Goal: Task Accomplishment & Management: Manage account settings

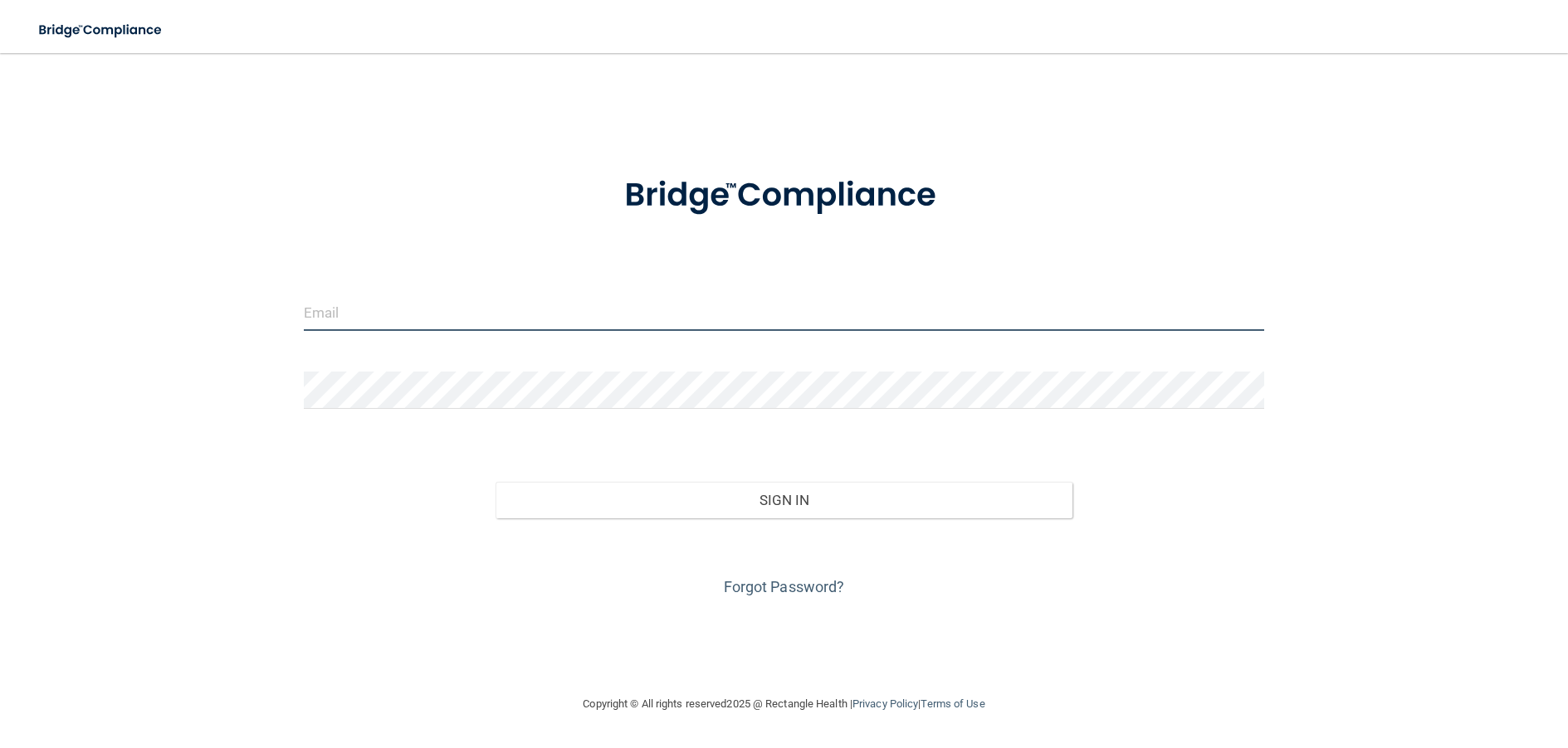
click at [399, 312] on input "email" at bounding box center [784, 312] width 961 height 37
type input "[EMAIL_ADDRESS][DOMAIN_NAME]"
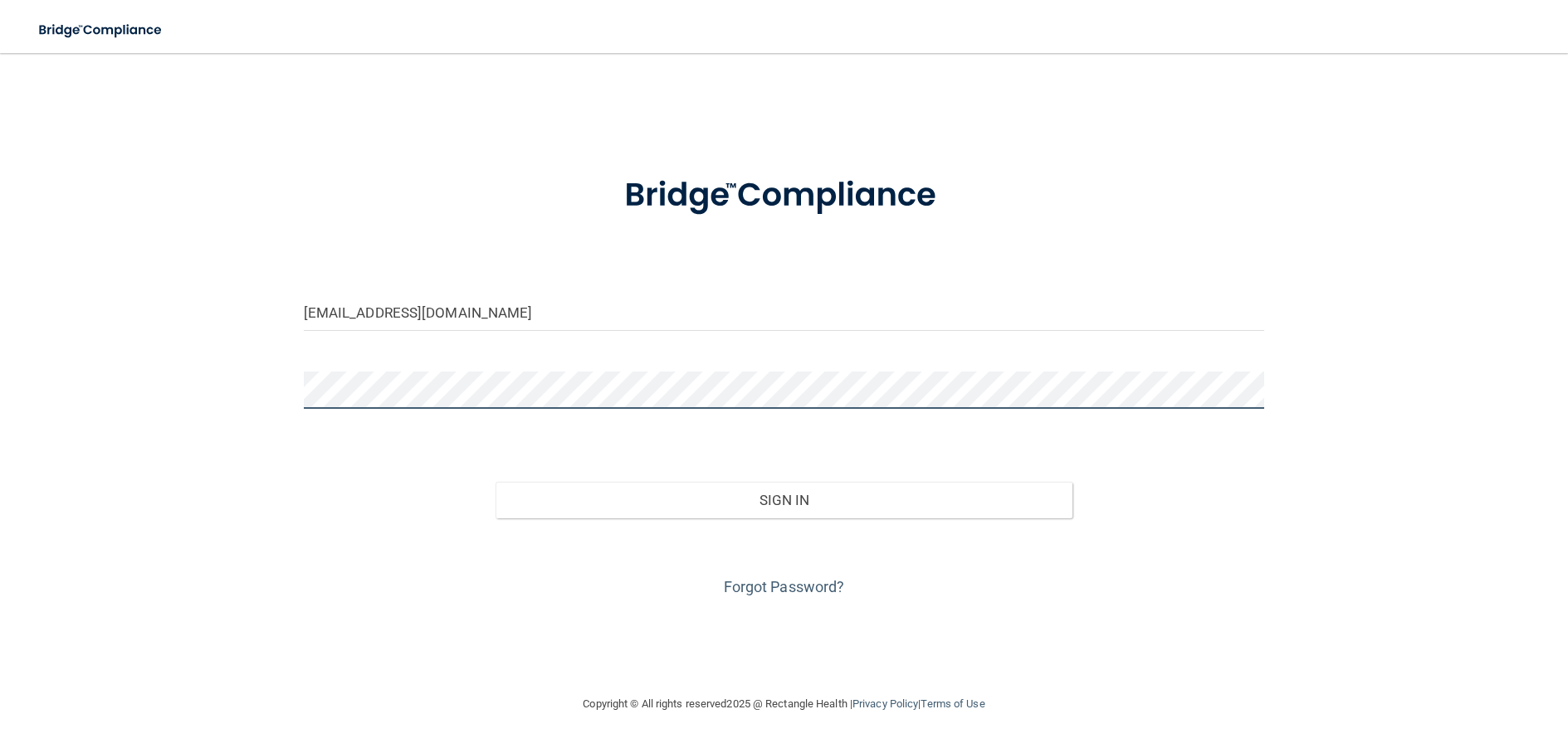
click at [496, 482] on button "Sign In" at bounding box center [784, 500] width 577 height 36
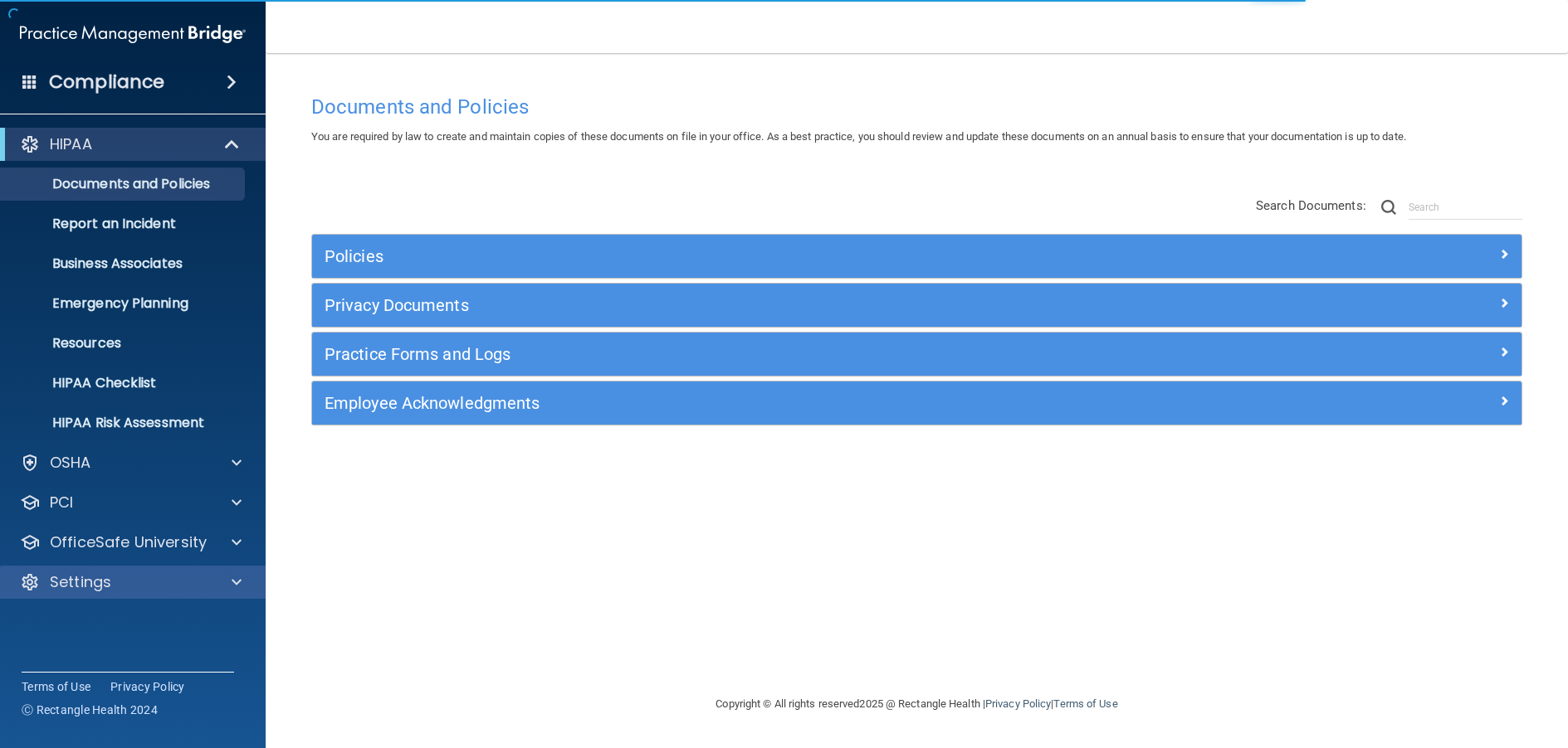
click at [237, 568] on div "Settings" at bounding box center [133, 583] width 267 height 33
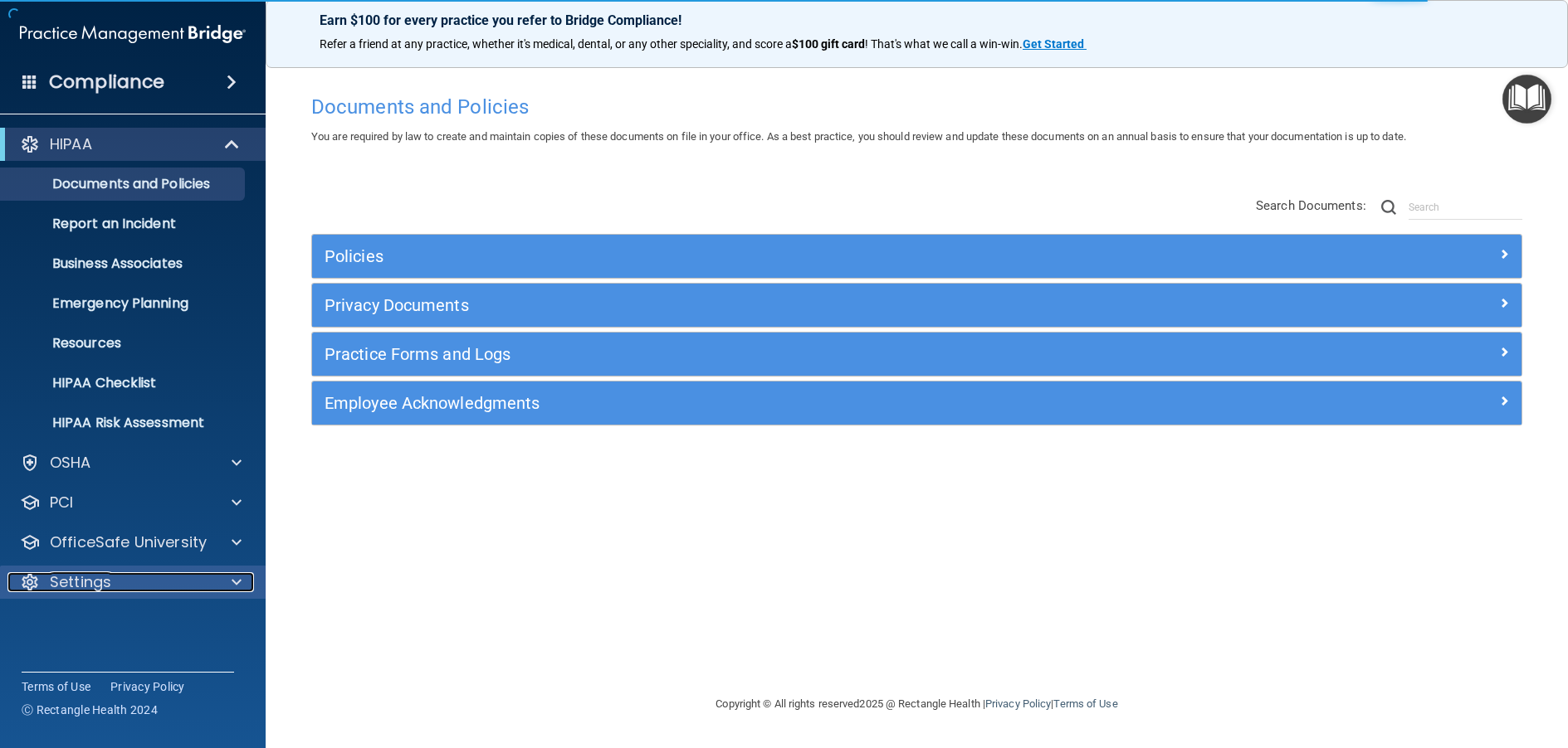
click at [239, 583] on span at bounding box center [236, 582] width 10 height 20
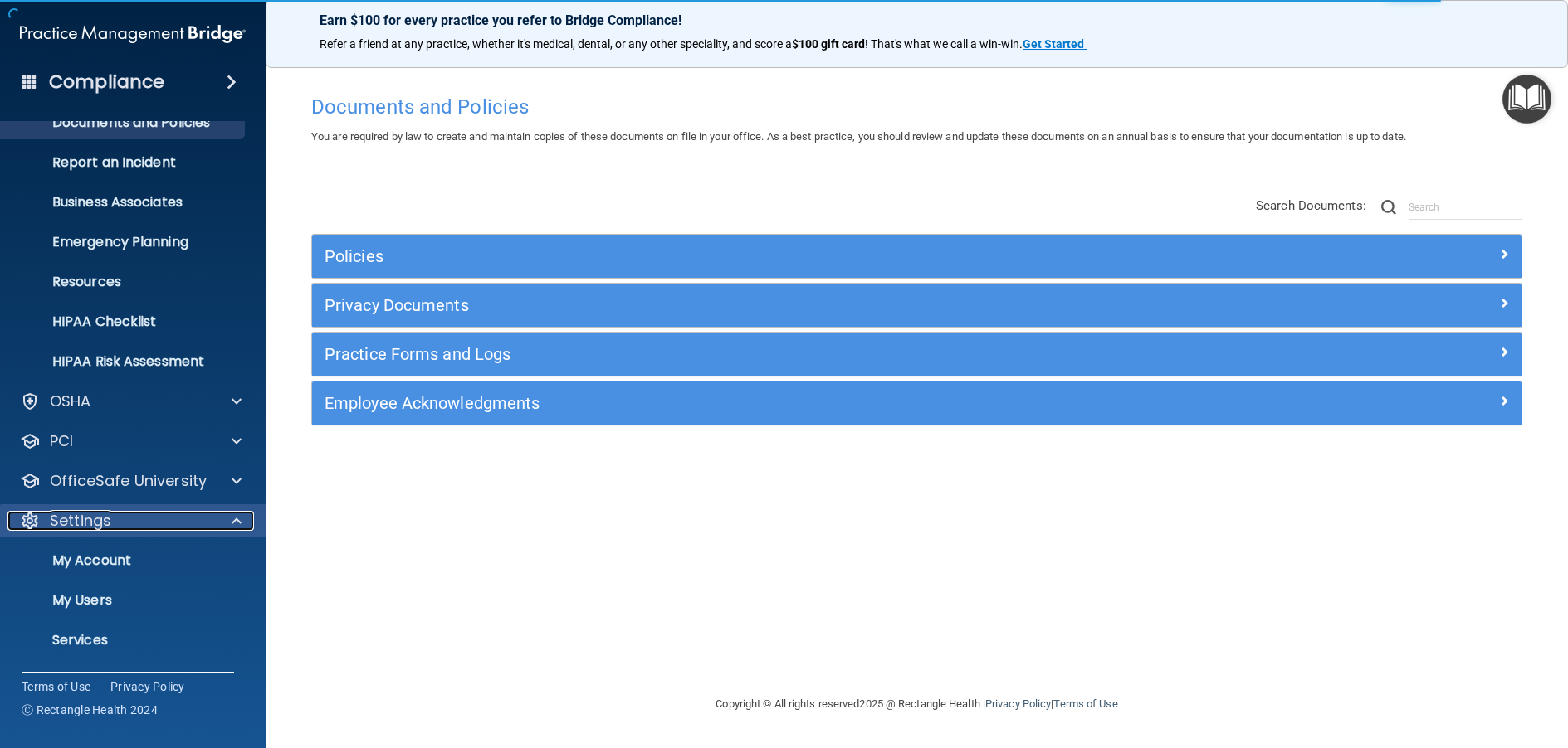
scroll to position [99, 0]
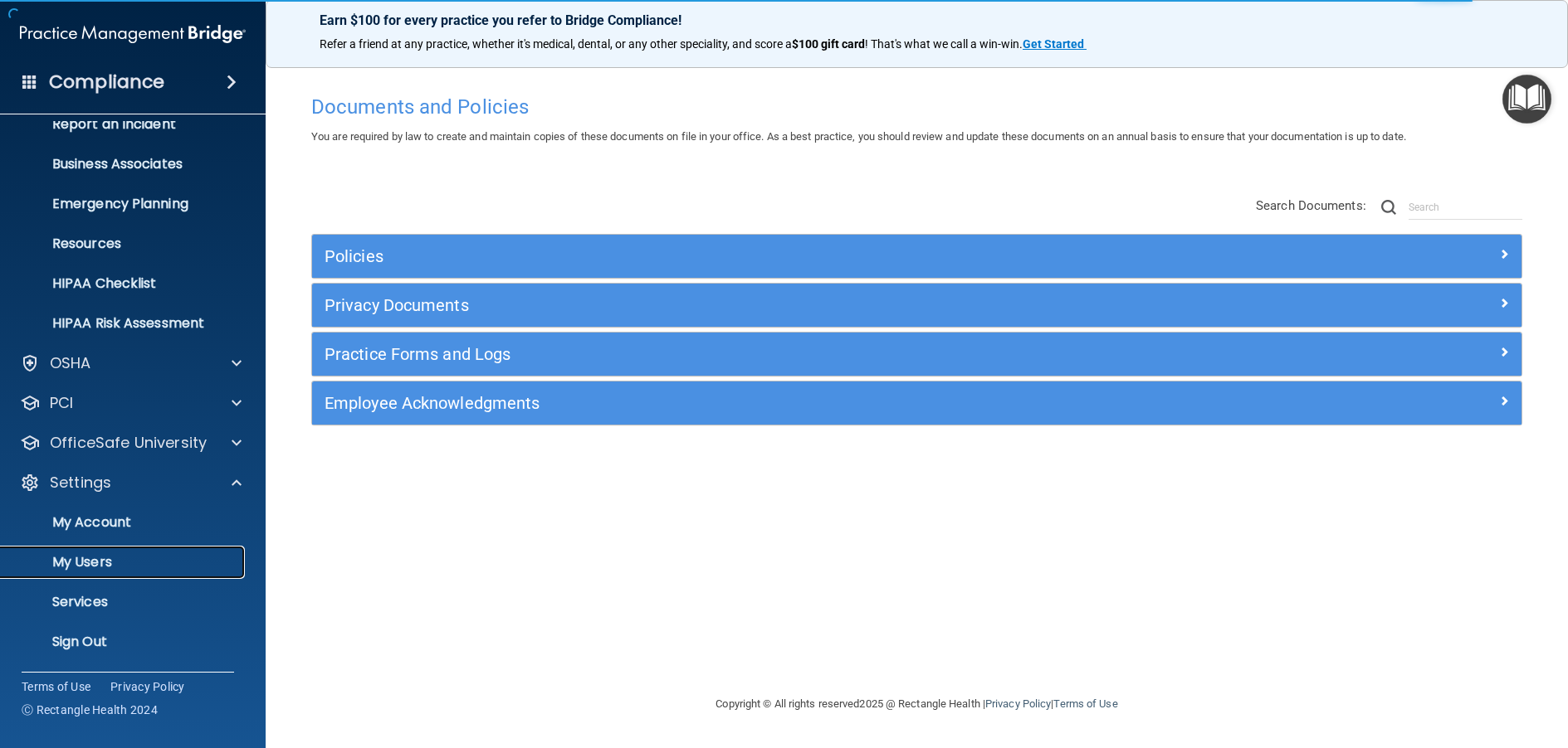
click at [108, 574] on link "My Users" at bounding box center [114, 562] width 261 height 33
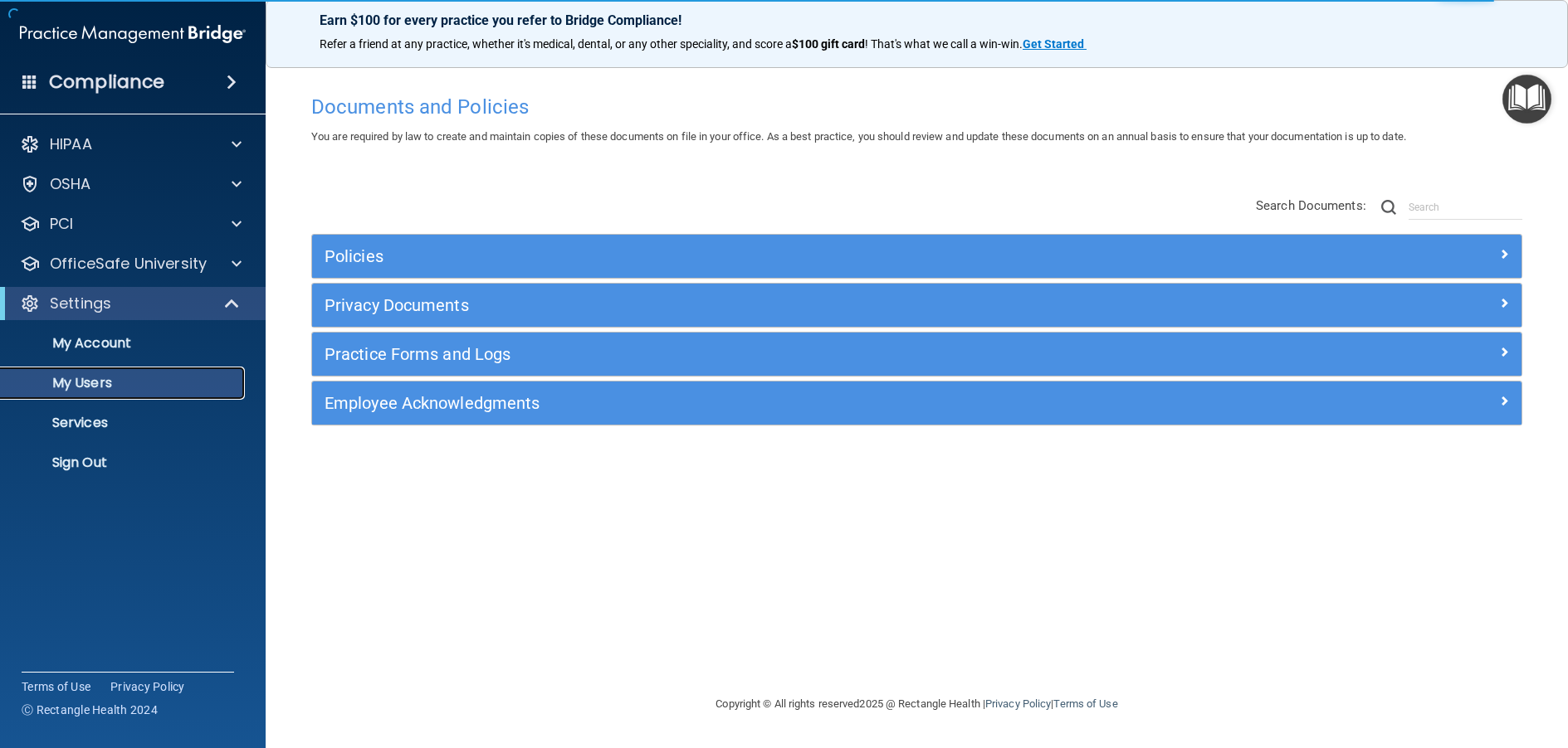
click at [135, 390] on p "My Users" at bounding box center [123, 383] width 226 height 17
select select "20"
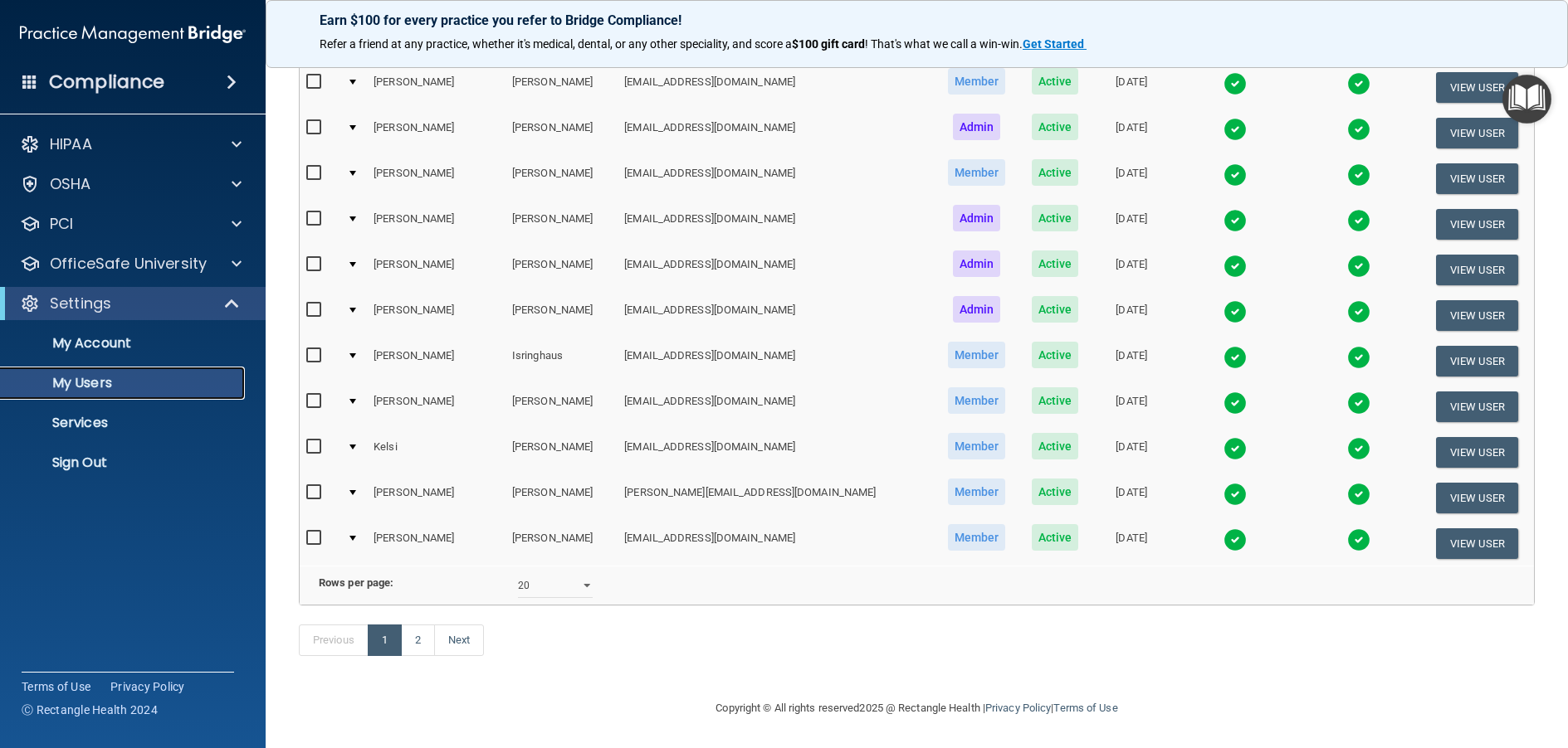
scroll to position [625, 0]
click at [426, 642] on link "2" at bounding box center [417, 641] width 34 height 32
select select "20"
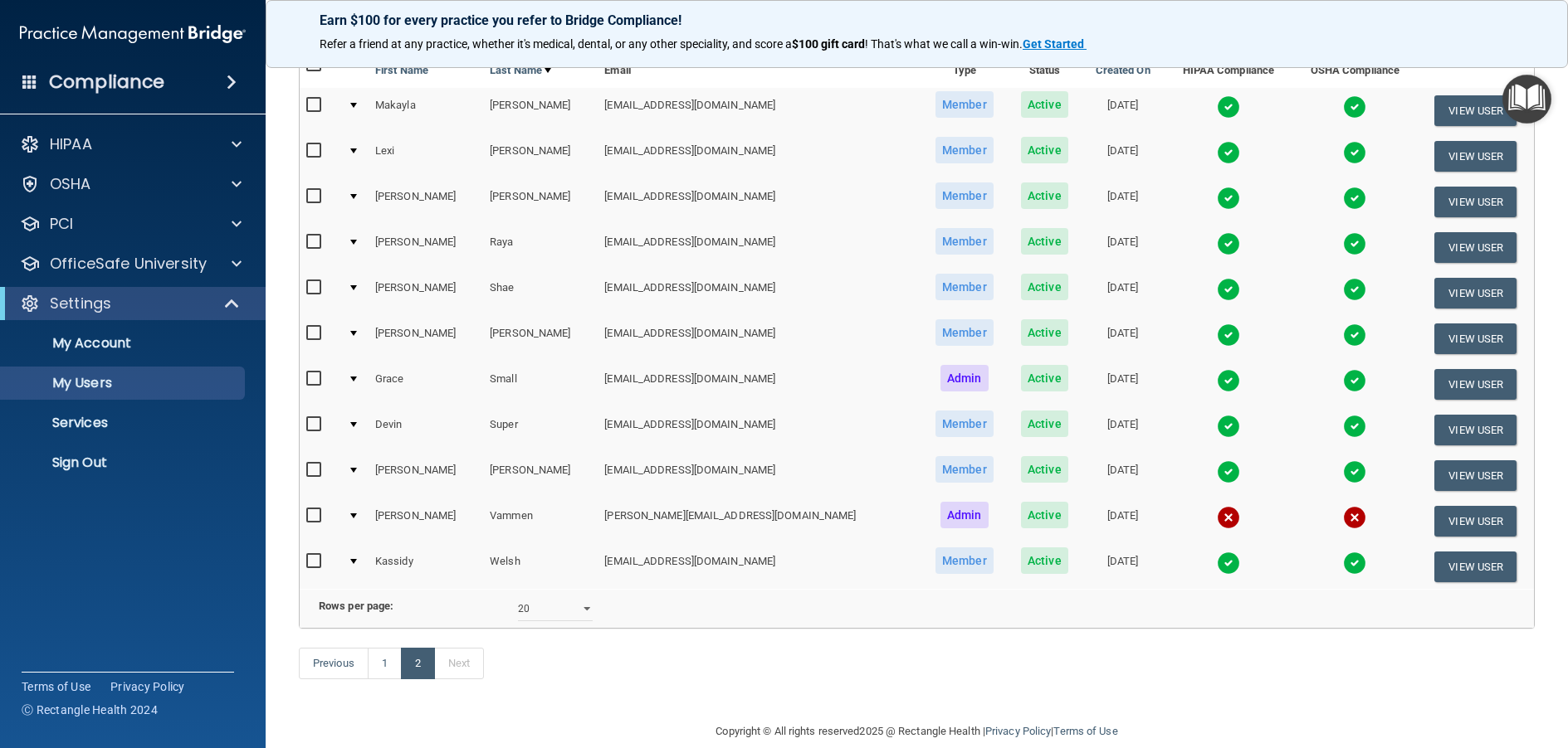
scroll to position [214, 0]
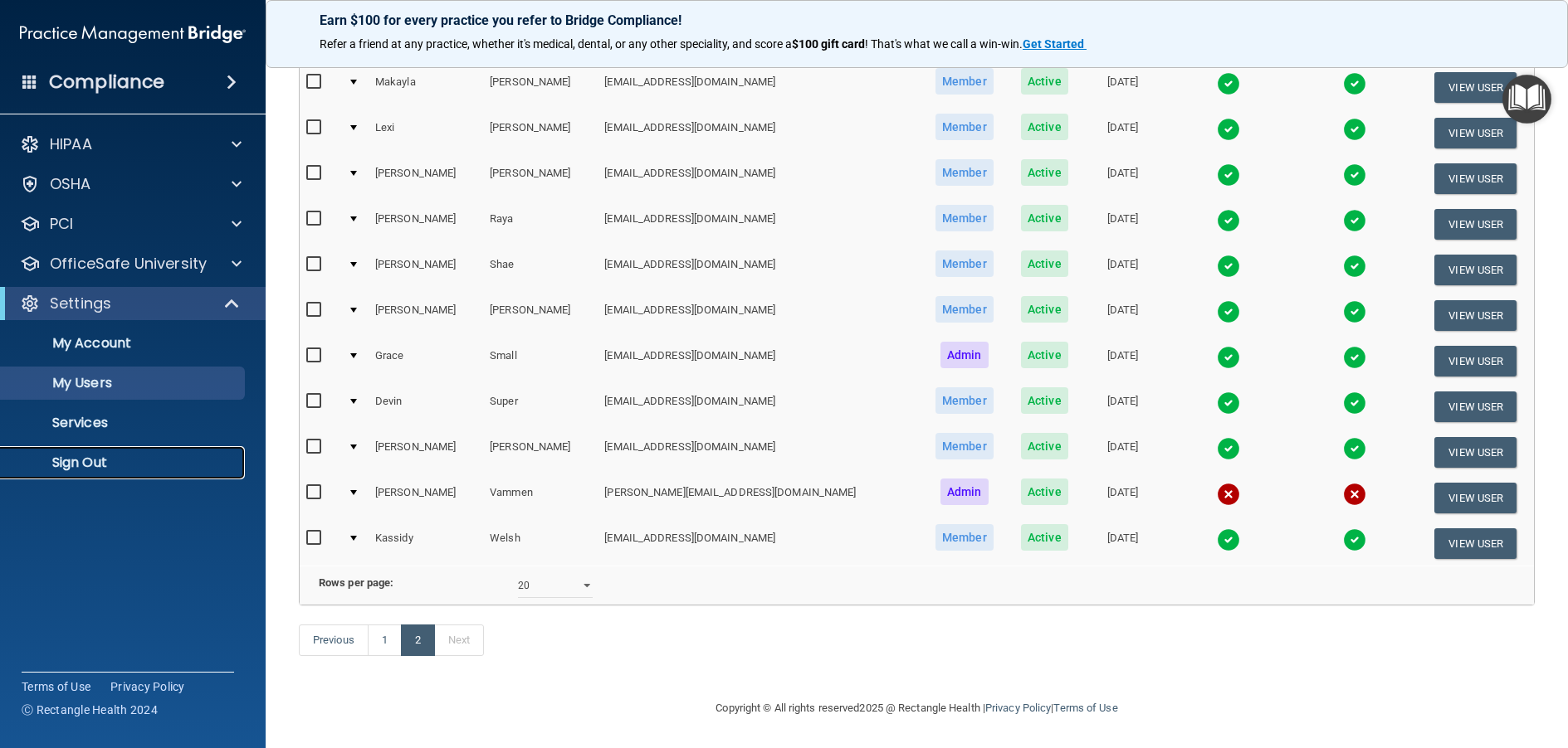
click at [110, 472] on link "Sign Out" at bounding box center [114, 463] width 261 height 33
